Goal: Find contact information: Find contact information

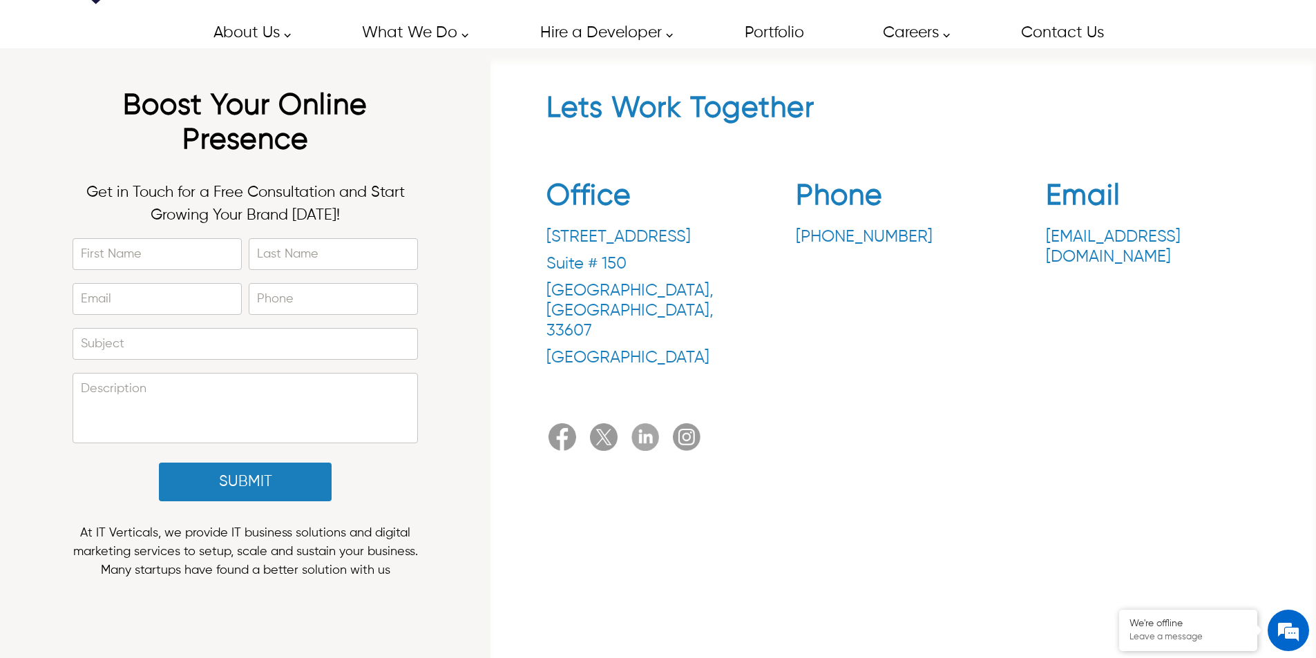
scroll to position [1412, 0]
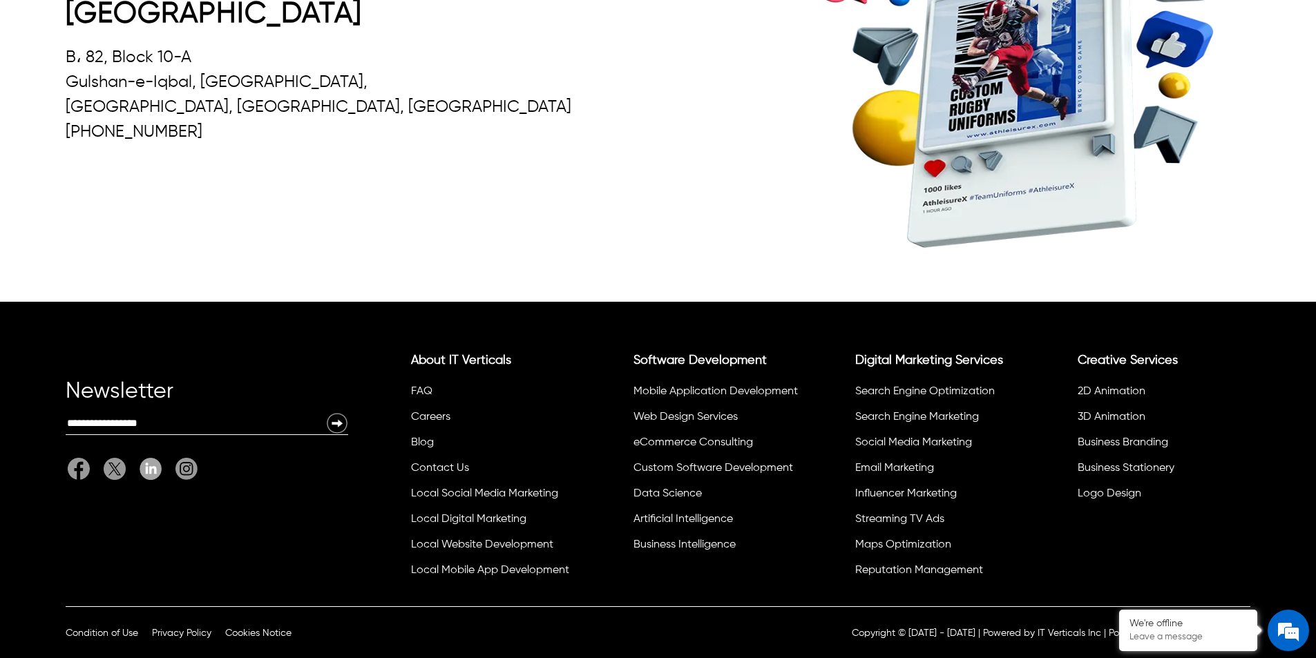
drag, startPoint x: 510, startPoint y: 255, endPoint x: 508, endPoint y: 584, distance: 329.4
click at [1037, 634] on p "Copyright © [DATE] - [DATE] | Powered by IT Verticals Inc" at bounding box center [975, 633] width 249 height 14
drag, startPoint x: 1037, startPoint y: 634, endPoint x: 1086, endPoint y: 631, distance: 49.8
click at [1086, 631] on p "Copyright © [DATE] - [DATE] | Powered by IT Verticals Inc" at bounding box center [975, 633] width 249 height 14
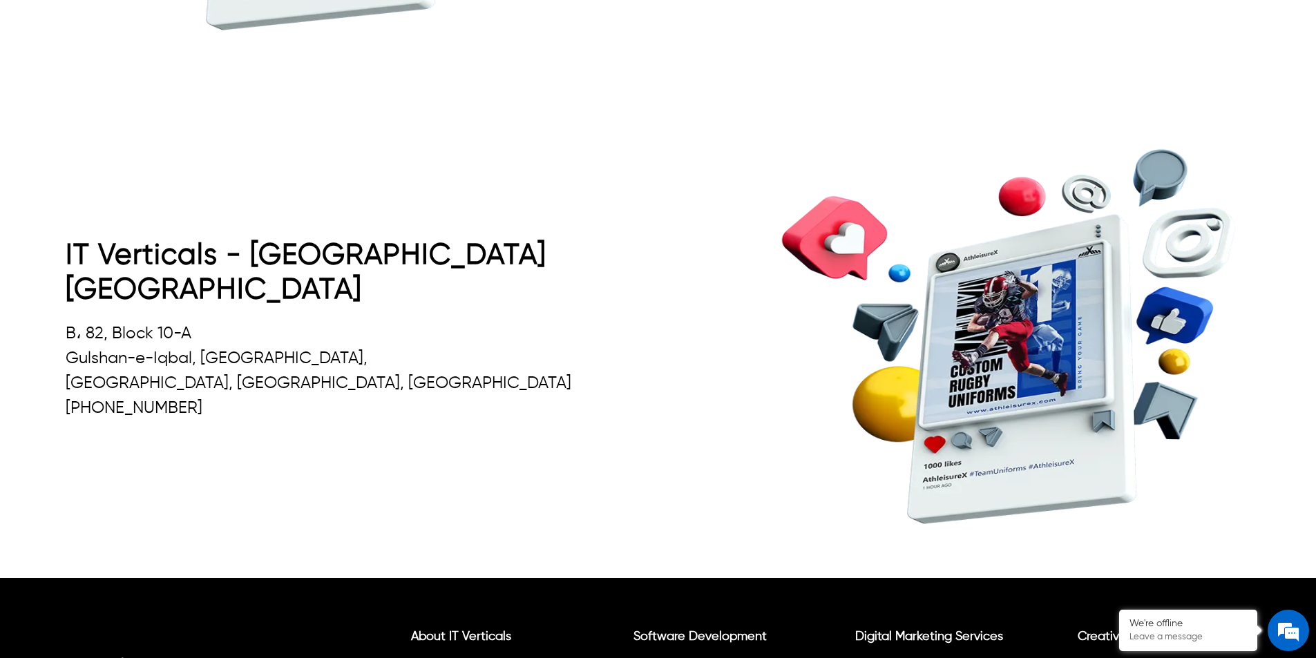
scroll to position [0, 0]
click at [195, 371] on p "[GEOGRAPHIC_DATA], [GEOGRAPHIC_DATA], [GEOGRAPHIC_DATA]" at bounding box center [389, 383] width 646 height 25
copy p "Sindh"
drag, startPoint x: 186, startPoint y: 391, endPoint x: 98, endPoint y: 388, distance: 87.7
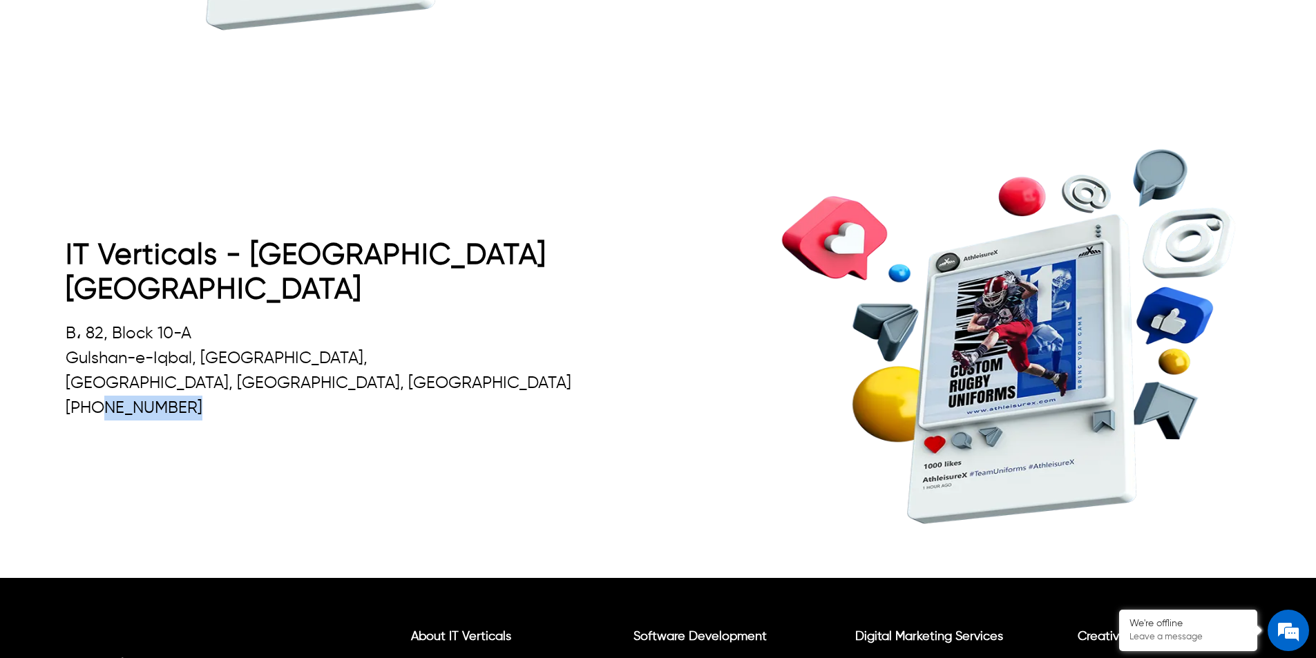
click at [98, 396] on p "[PHONE_NUMBER]" at bounding box center [389, 408] width 646 height 25
copy p "2134160453"
